Goal: Transaction & Acquisition: Purchase product/service

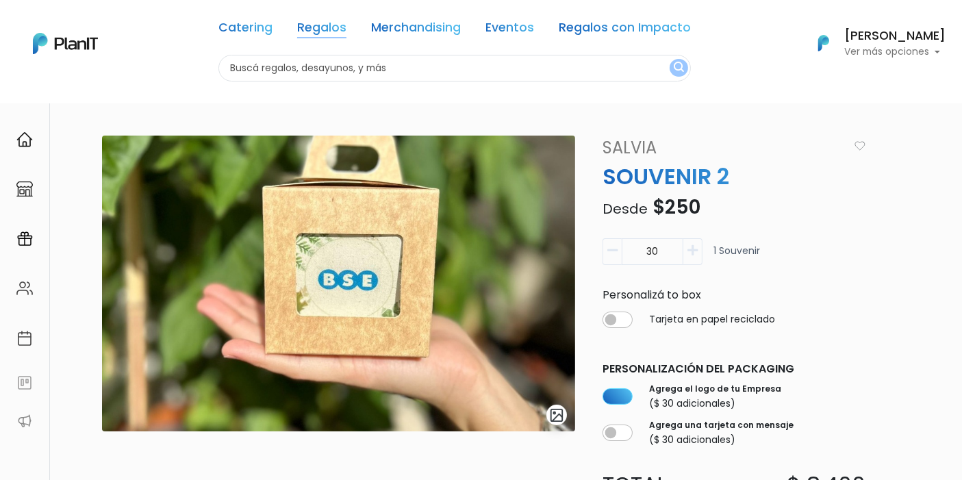
click at [336, 32] on link "Regalos" at bounding box center [321, 30] width 49 height 16
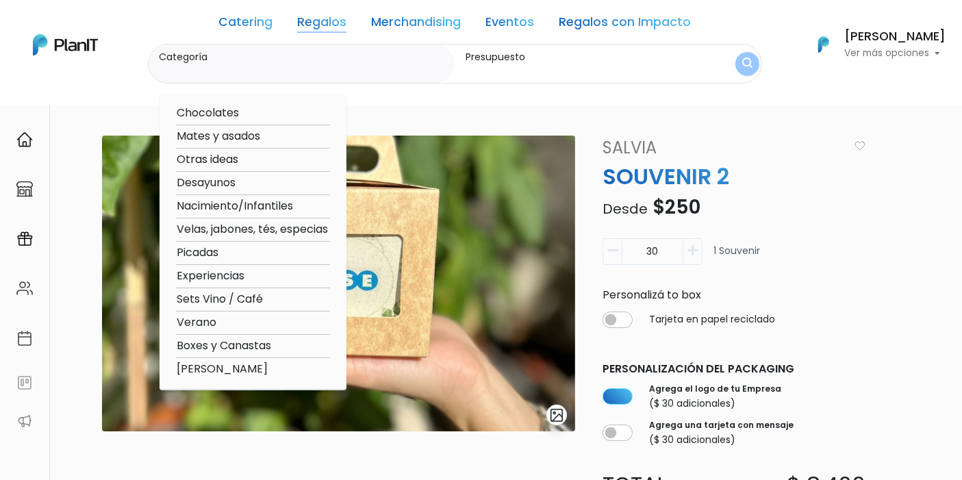
click at [229, 273] on option "Experiencias" at bounding box center [253, 276] width 154 height 17
type input "Experiencias"
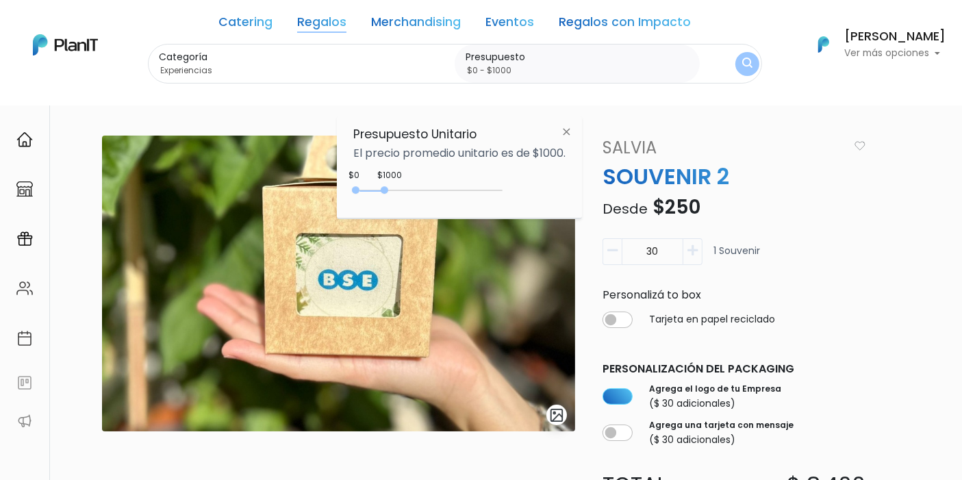
click at [383, 185] on div "0 : 1000 0 1000 0,1000" at bounding box center [431, 193] width 144 height 16
type input "$0 - Más de $5000"
drag, startPoint x: 381, startPoint y: 188, endPoint x: 530, endPoint y: 183, distance: 149.3
click at [530, 183] on div "+$5000 $0 0 : 5000 0 5000 0,5000" at bounding box center [459, 192] width 212 height 27
click at [741, 69] on img "submit" at bounding box center [747, 64] width 12 height 15
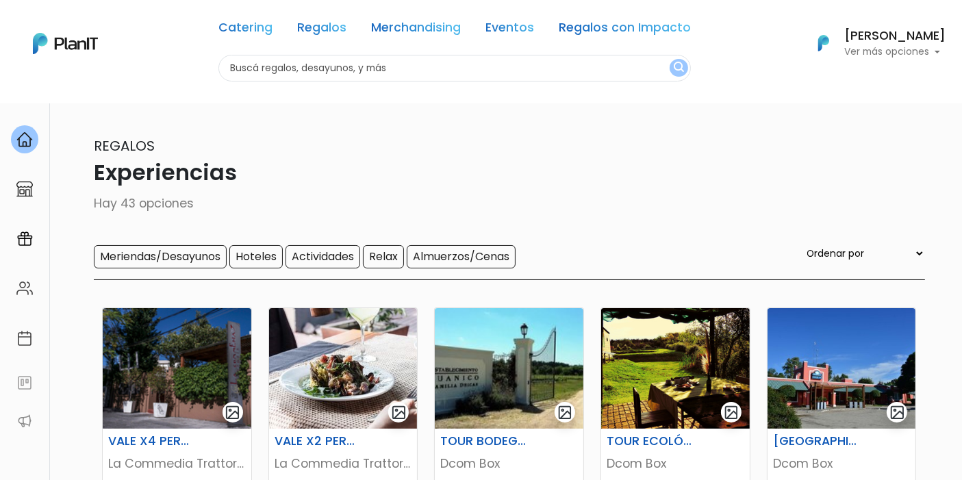
click at [158, 68] on div "Catering Regalos Merchandising Eventos Regalos con Impacto Experiencias | $0 - …" at bounding box center [481, 43] width 962 height 76
click at [479, 74] on input "text" at bounding box center [454, 68] width 472 height 27
type input "brunch"
click at [670, 59] on button "submit" at bounding box center [679, 68] width 18 height 18
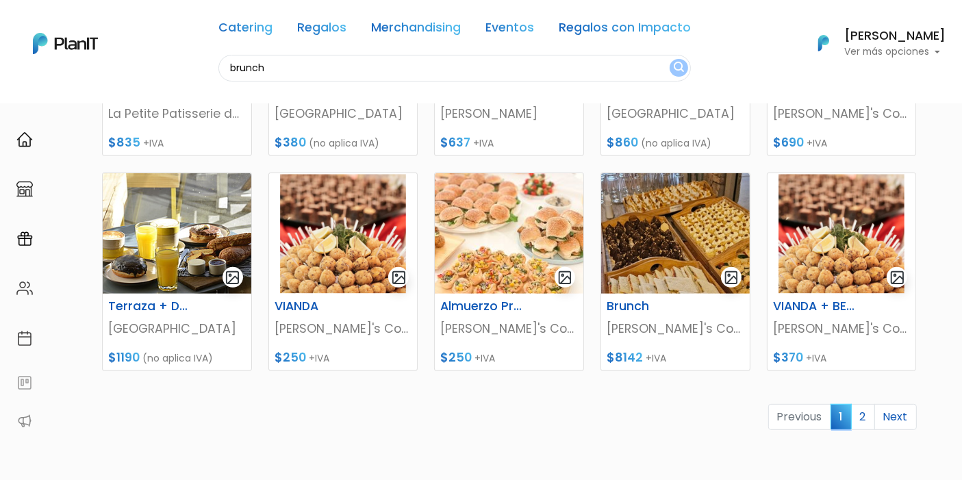
scroll to position [608, 0]
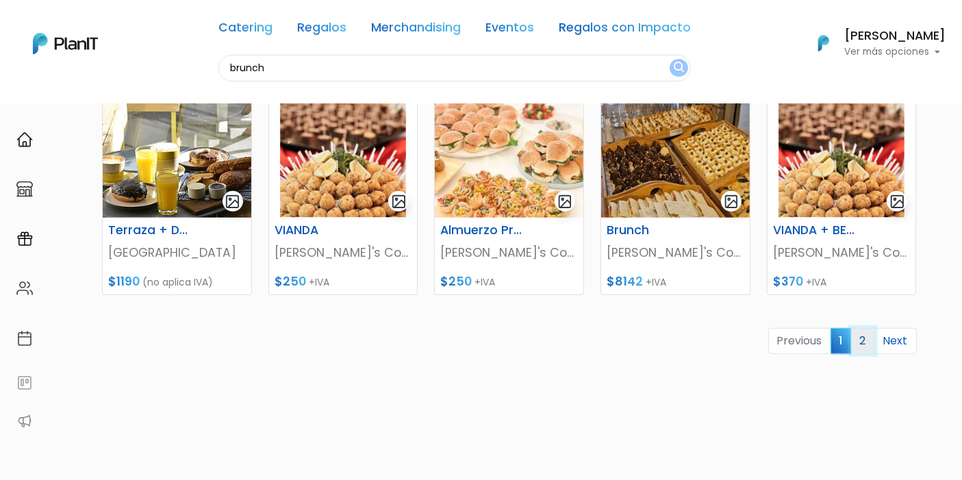
click at [863, 333] on link "2" at bounding box center [863, 341] width 24 height 26
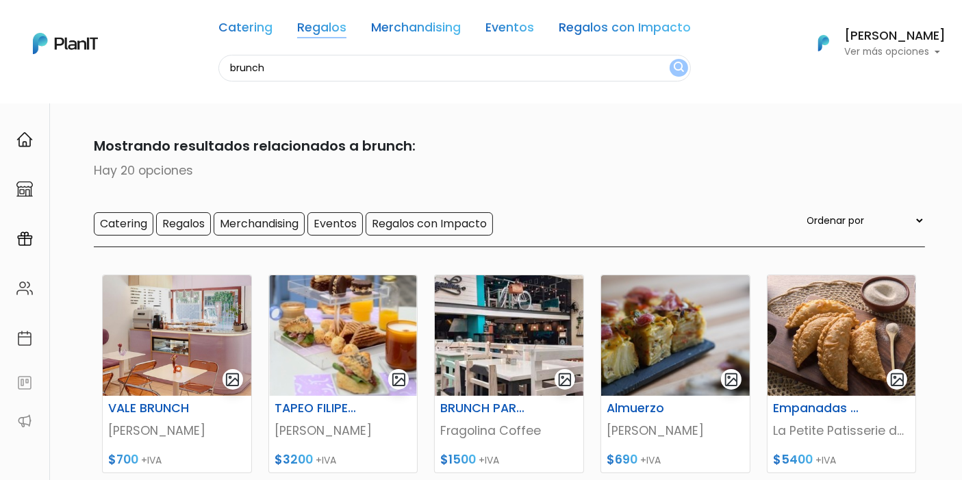
click at [338, 36] on link "Regalos" at bounding box center [321, 30] width 49 height 16
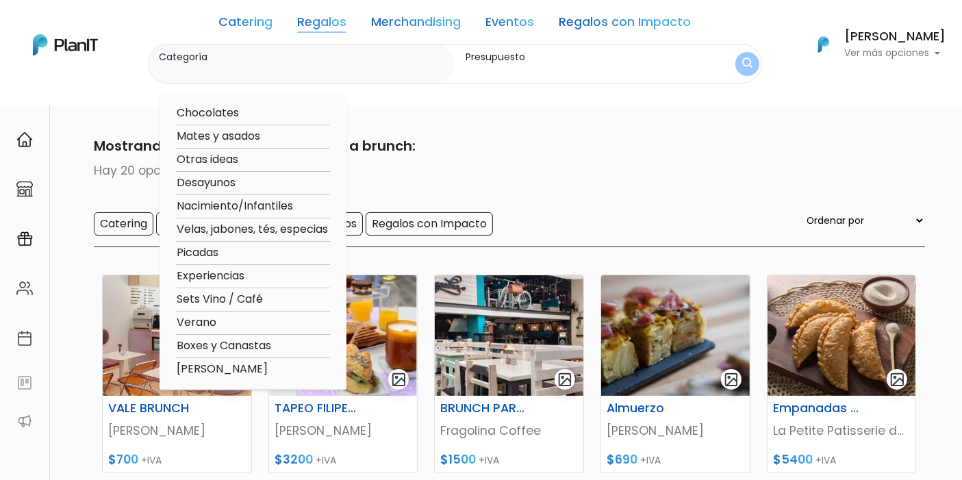
click at [236, 274] on option "Experiencias" at bounding box center [253, 276] width 154 height 17
type input "Experiencias"
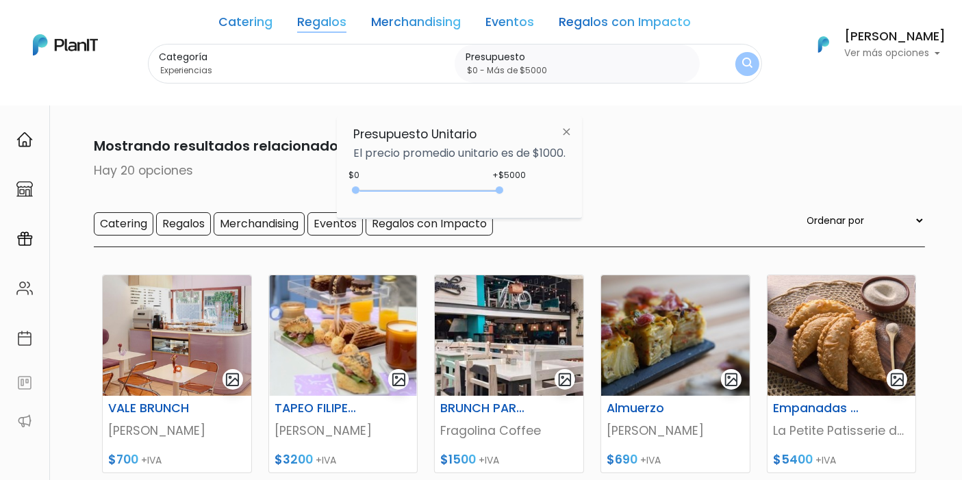
drag, startPoint x: 384, startPoint y: 189, endPoint x: 527, endPoint y: 176, distance: 143.0
click at [510, 188] on div "+$5000 $0 0 : 5000 0 5000 0,5000" at bounding box center [459, 192] width 212 height 27
type input "$0 - Más de $5000"
click at [737, 65] on button "submit" at bounding box center [747, 64] width 34 height 34
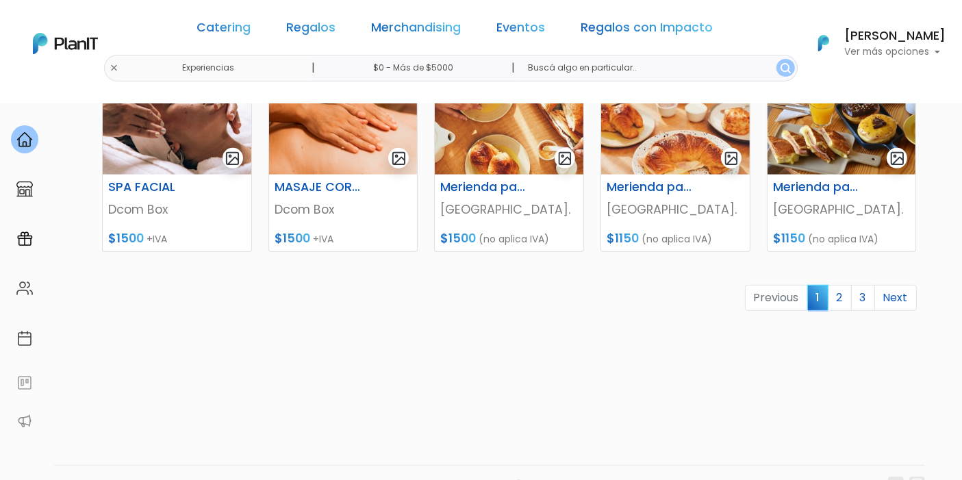
scroll to position [685, 0]
click at [844, 300] on link "2" at bounding box center [840, 297] width 24 height 26
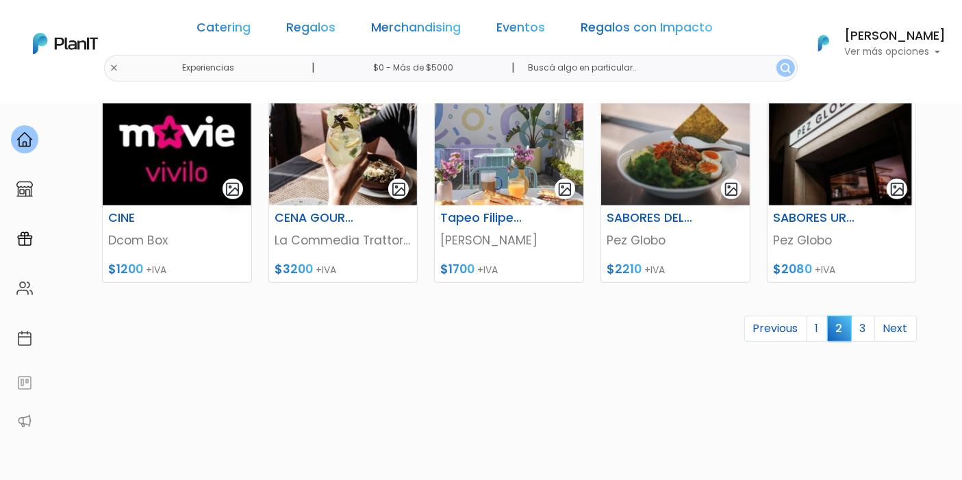
scroll to position [685, 0]
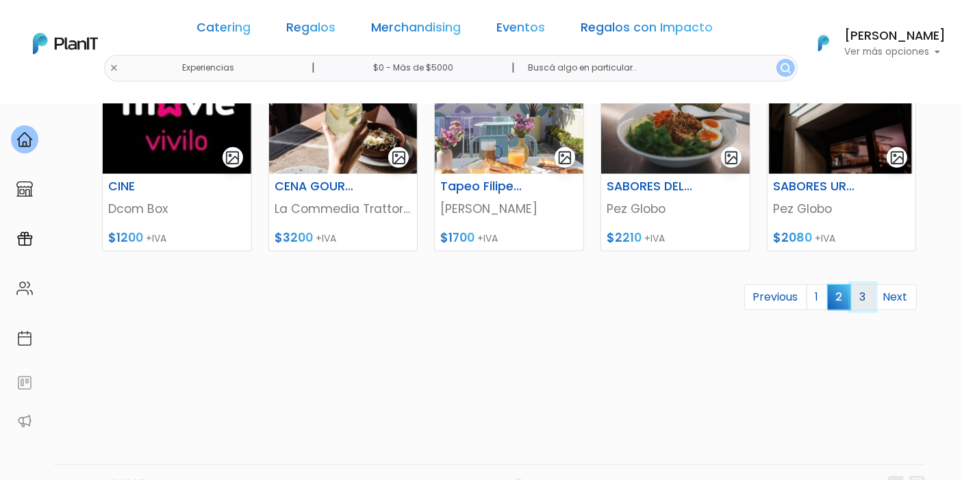
click at [863, 288] on link "3" at bounding box center [863, 297] width 24 height 26
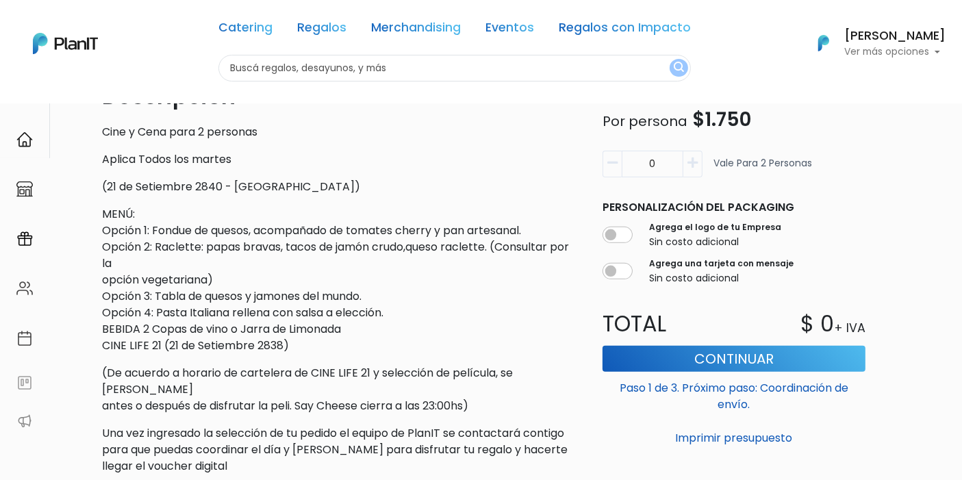
scroll to position [501, 0]
